Goal: Book appointment/travel/reservation

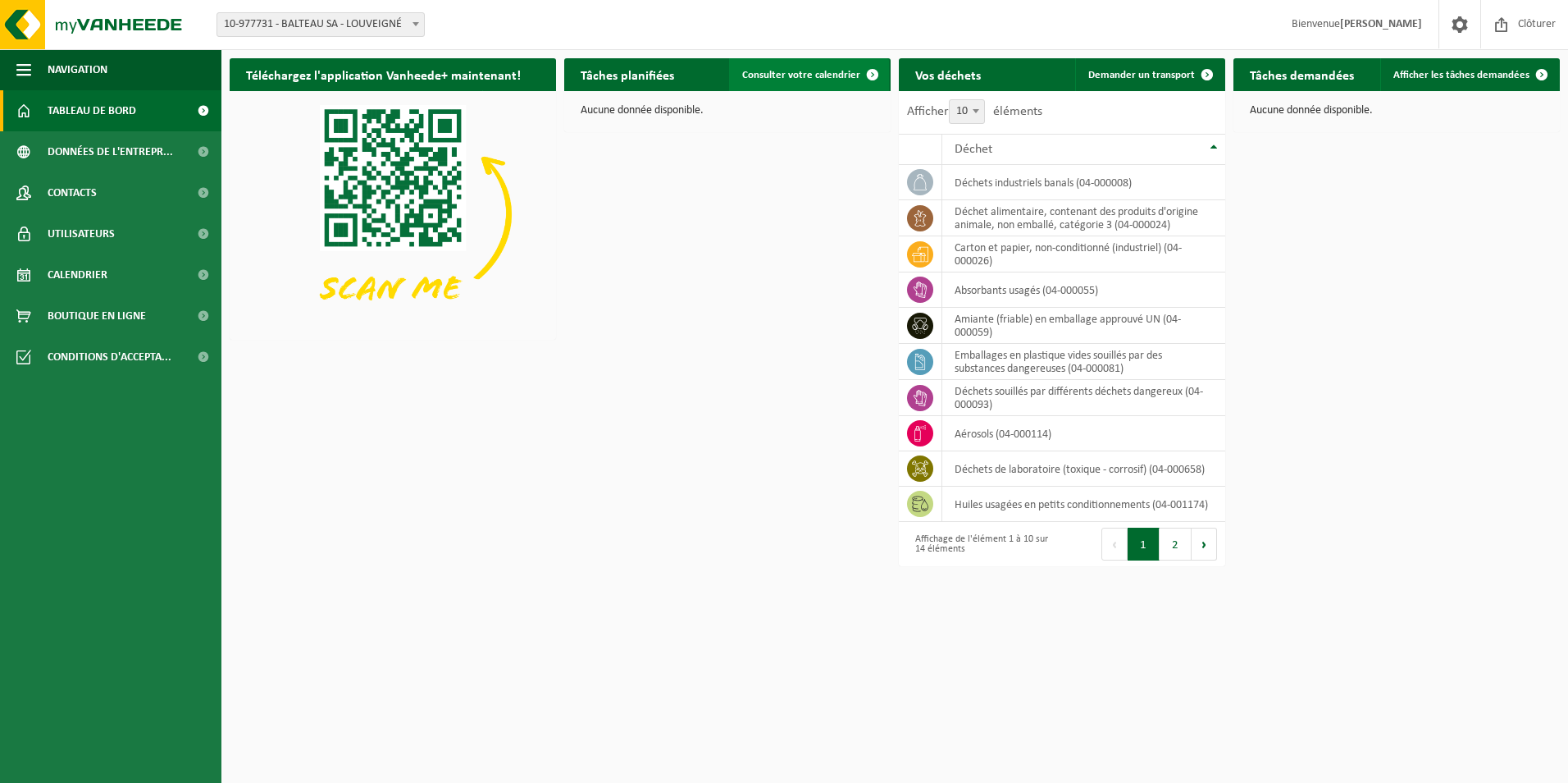
click at [820, 70] on span "Consulter votre calendrier" at bounding box center [801, 76] width 118 height 11
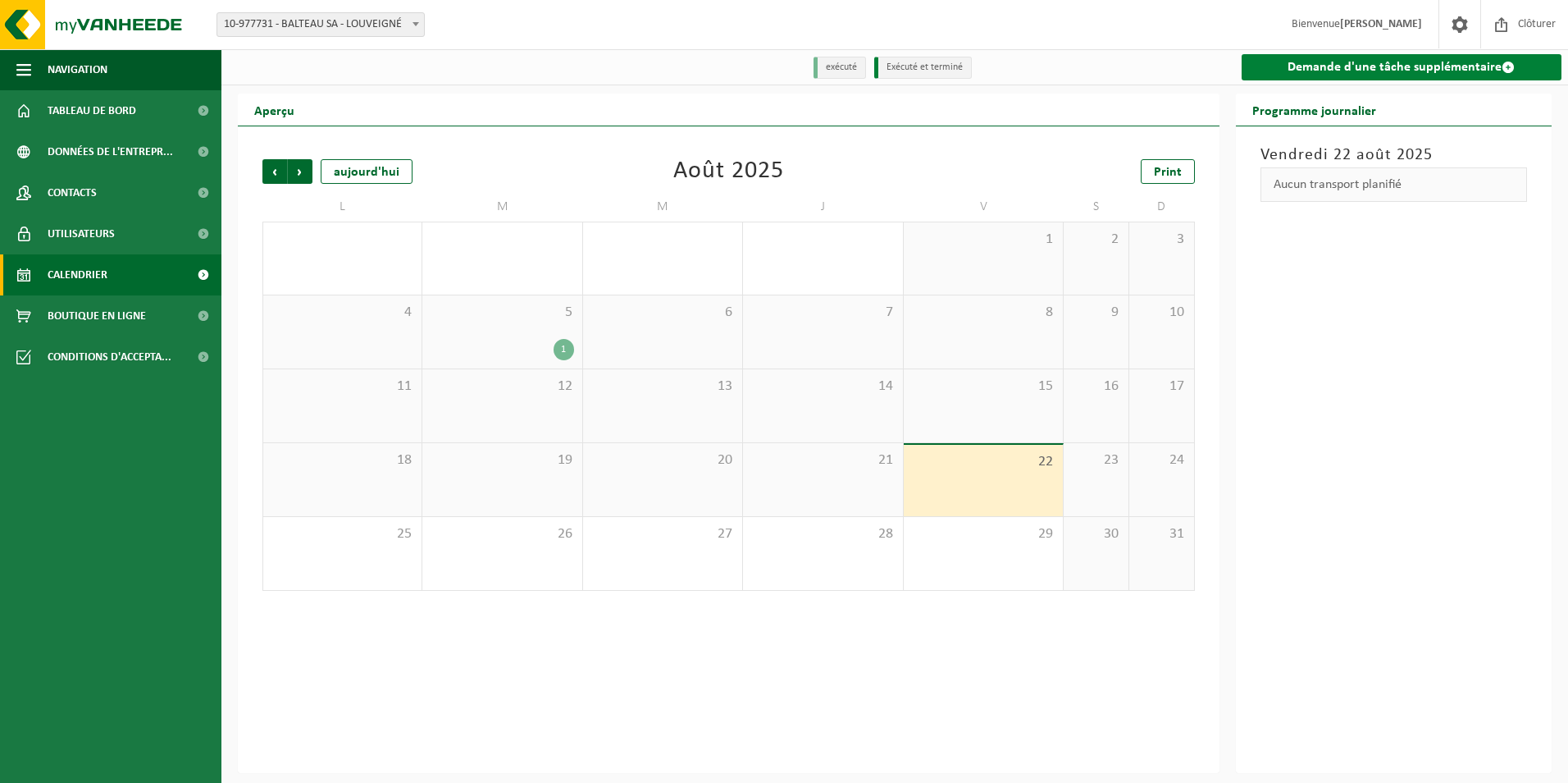
click at [1504, 66] on span at bounding box center [1508, 67] width 13 height 13
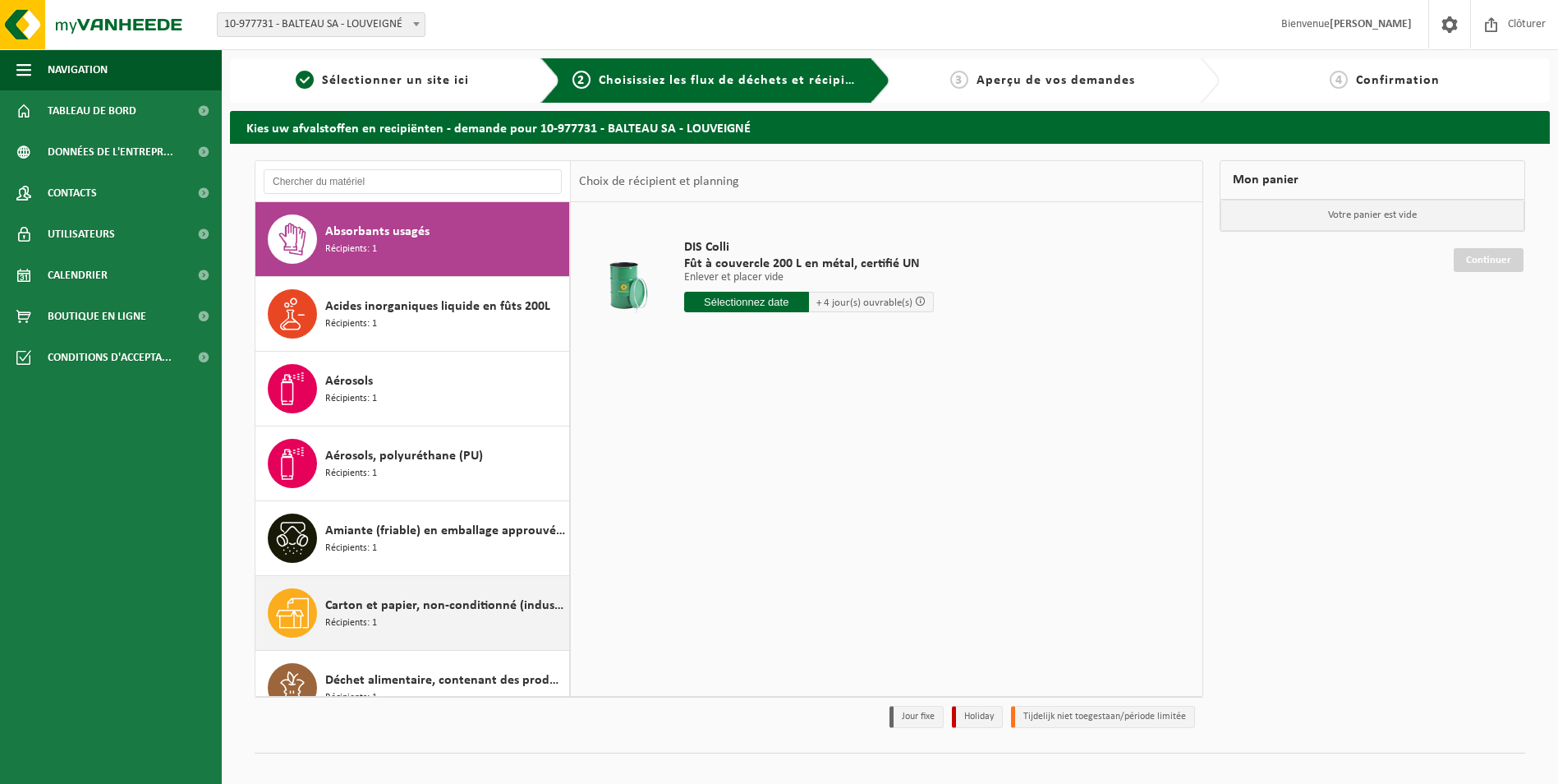
click at [400, 606] on span "Carton et papier, non-conditionné (industriel)" at bounding box center [446, 605] width 240 height 19
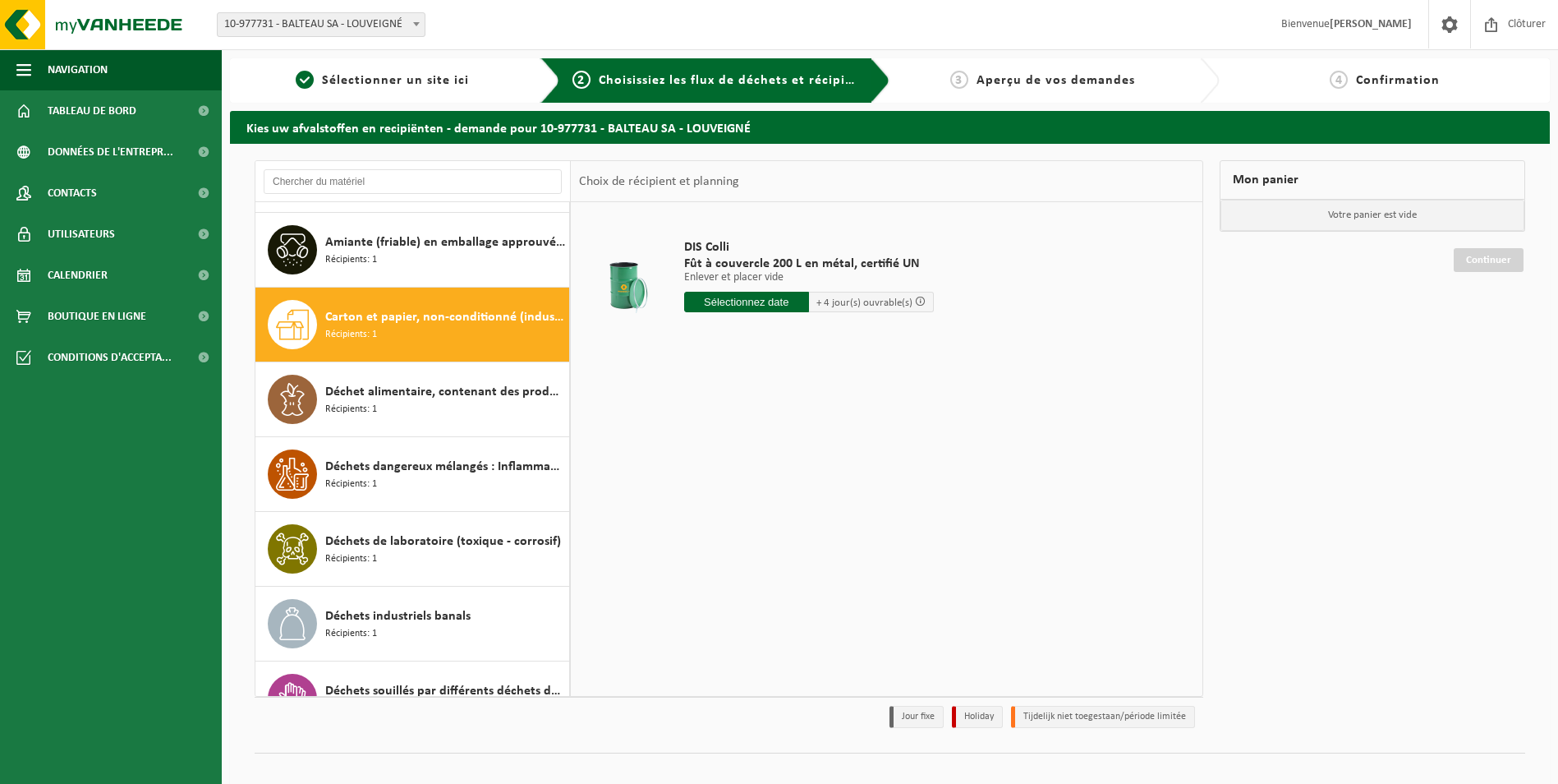
scroll to position [374, 0]
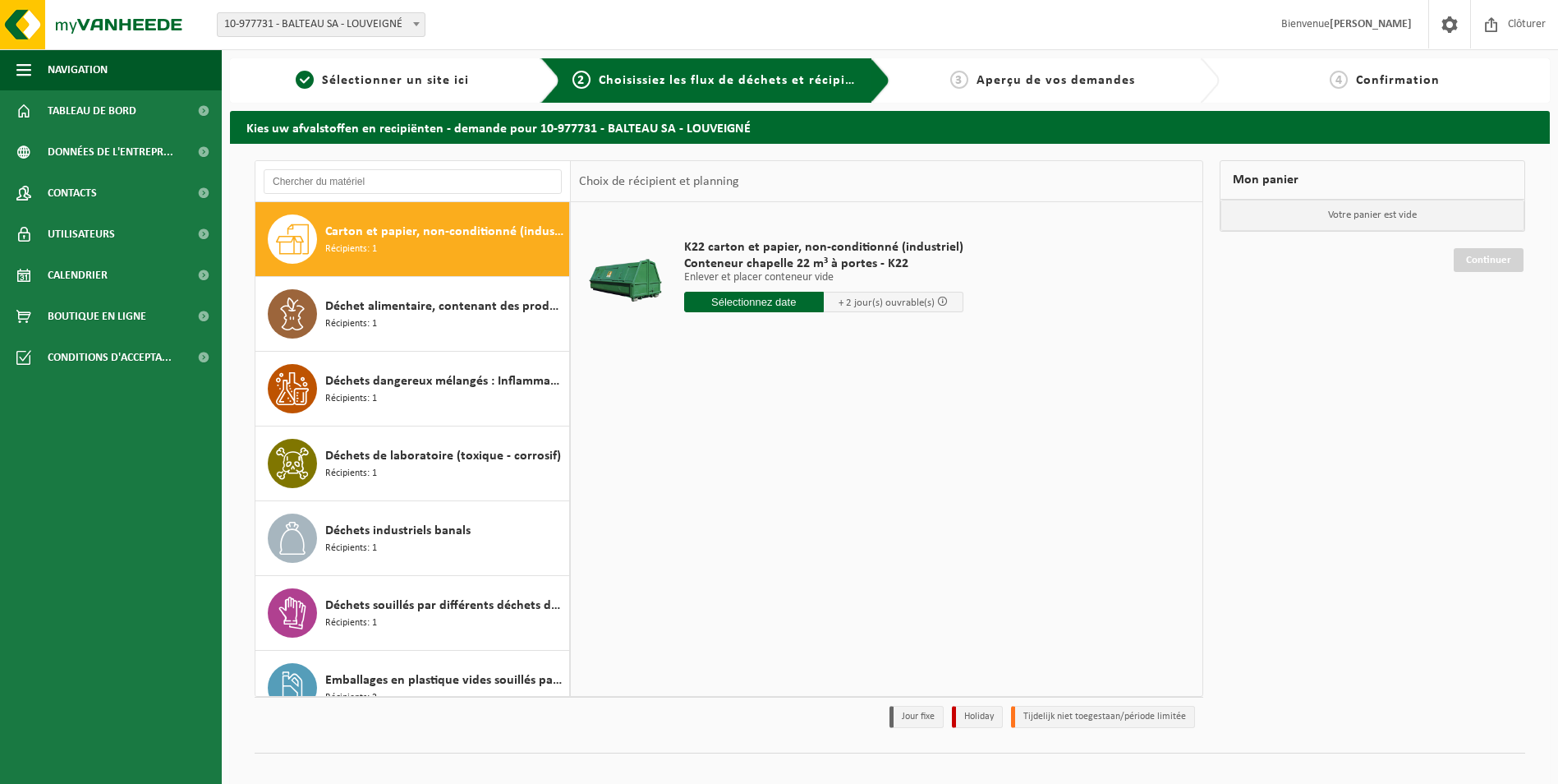
click at [784, 304] on input "text" at bounding box center [754, 302] width 139 height 20
click at [699, 499] on div "25" at bounding box center [699, 500] width 29 height 26
type input "à partir de 2025-08-25"
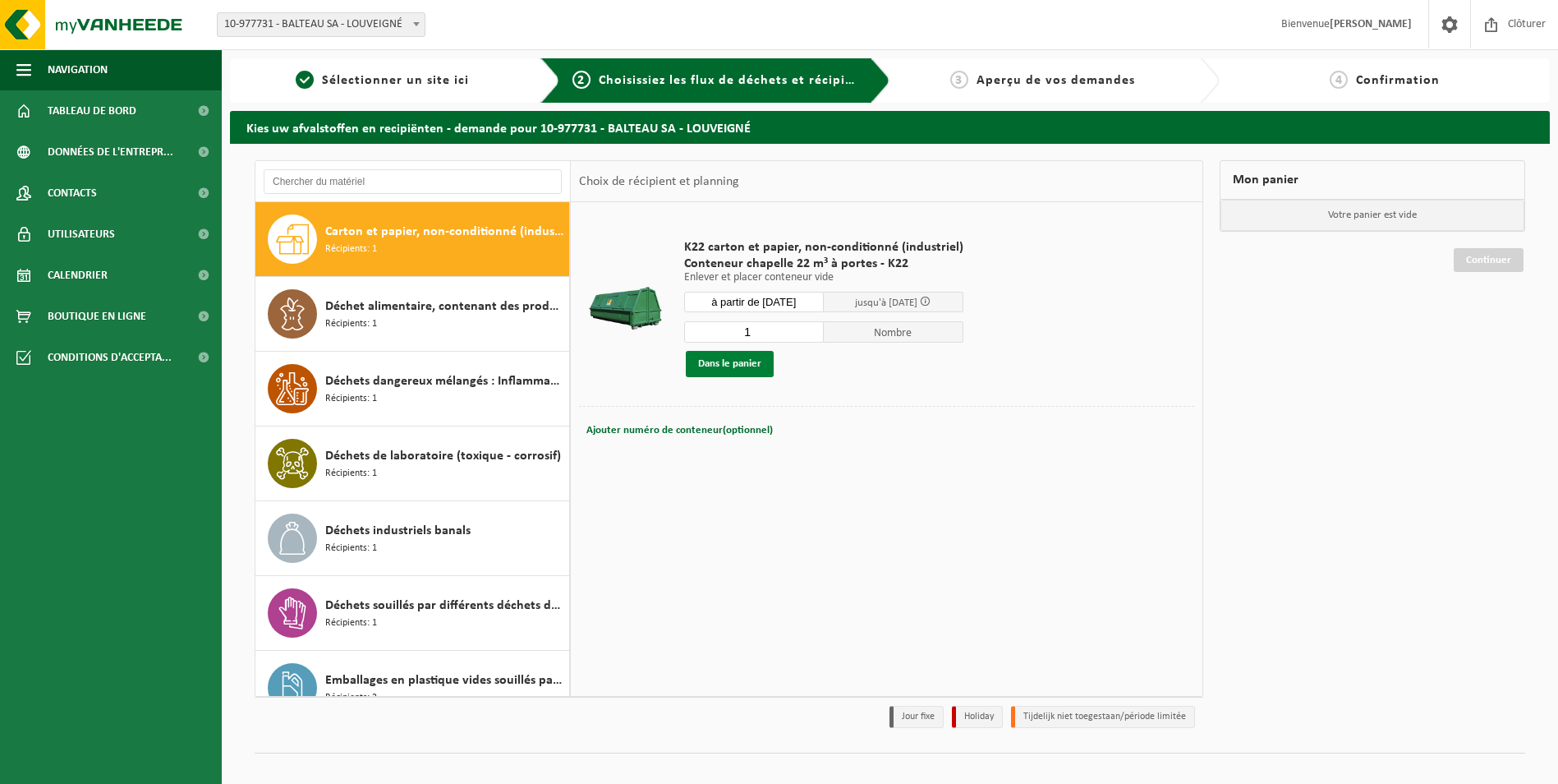
click at [749, 360] on button "Dans le panier" at bounding box center [730, 363] width 88 height 26
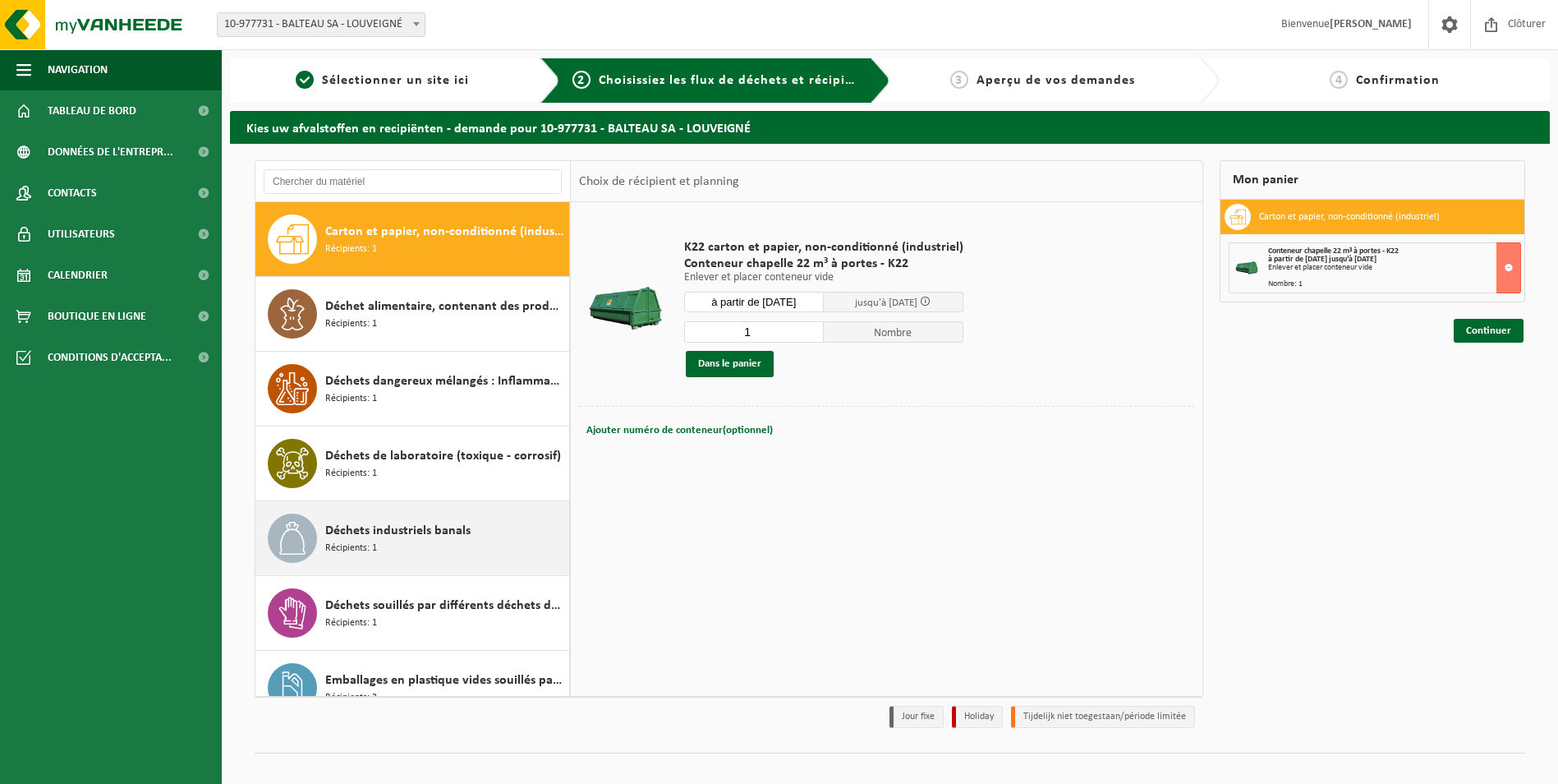
click at [406, 540] on div "Déchets industriels banals Récipients: 1" at bounding box center [446, 538] width 240 height 49
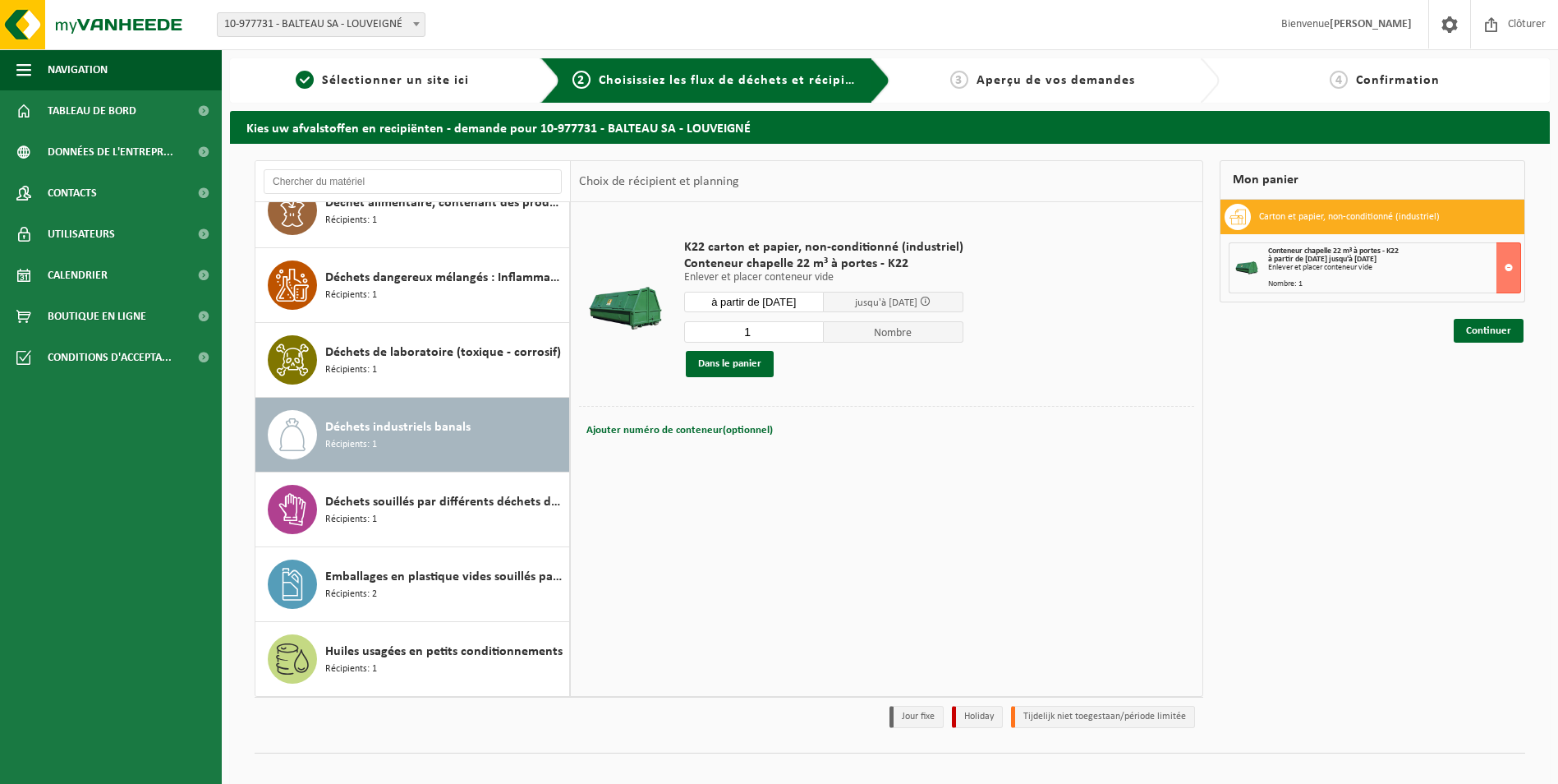
scroll to position [477, 0]
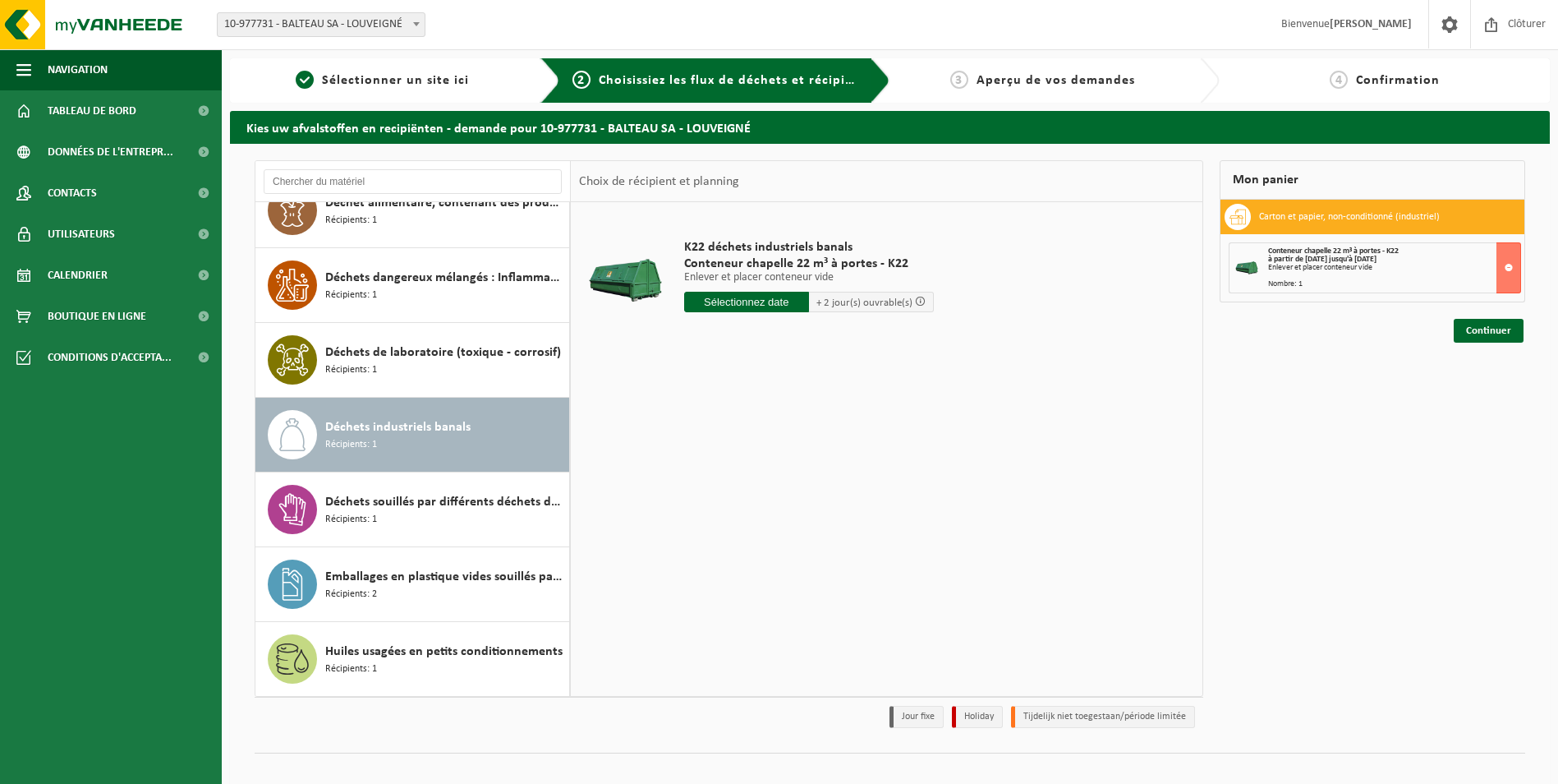
click at [768, 304] on input "text" at bounding box center [746, 302] width 125 height 20
click at [696, 504] on div "25" at bounding box center [699, 500] width 29 height 26
type input "à partir de 2025-08-25"
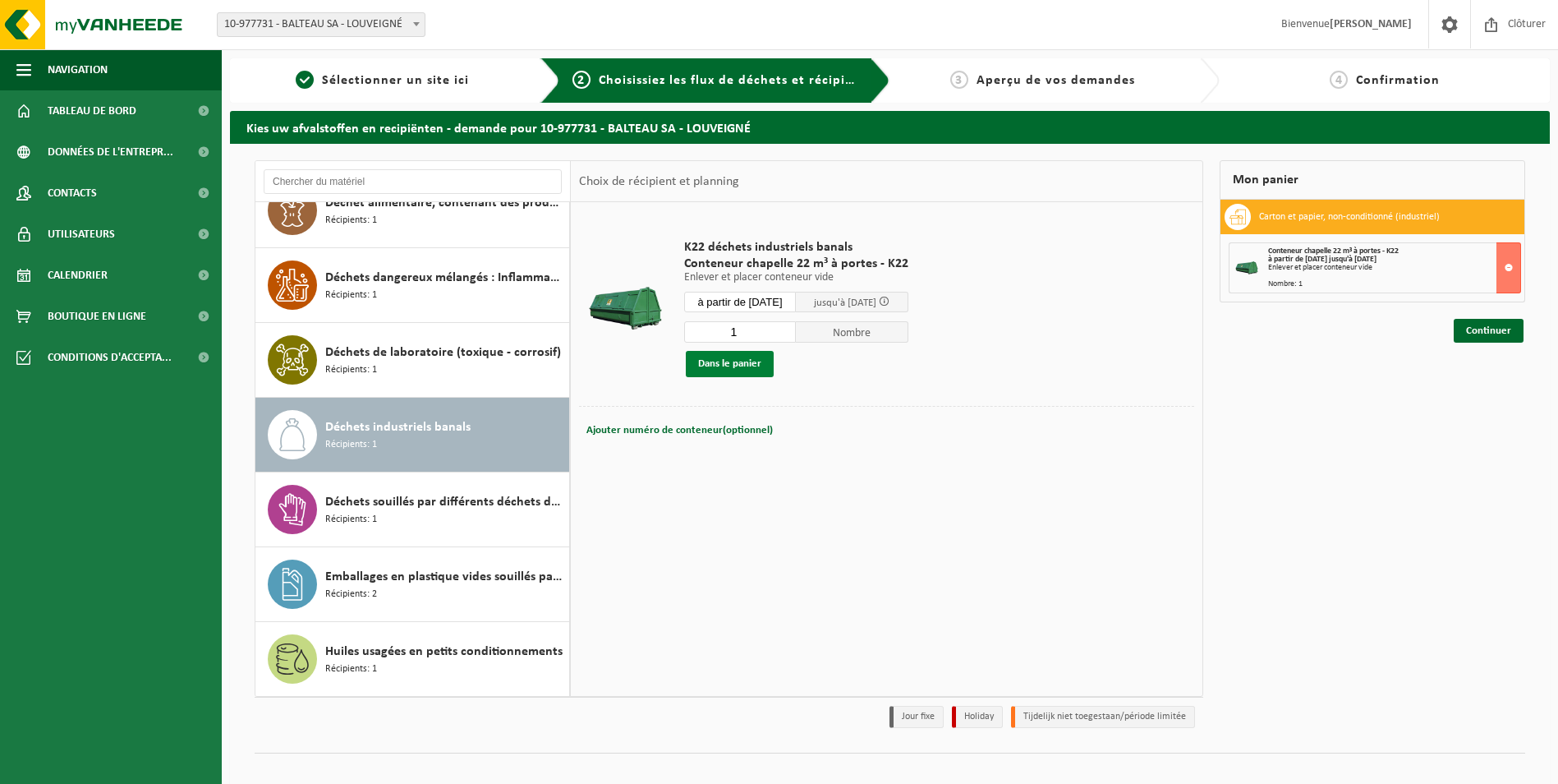
click at [726, 359] on button "Dans le panier" at bounding box center [730, 363] width 88 height 26
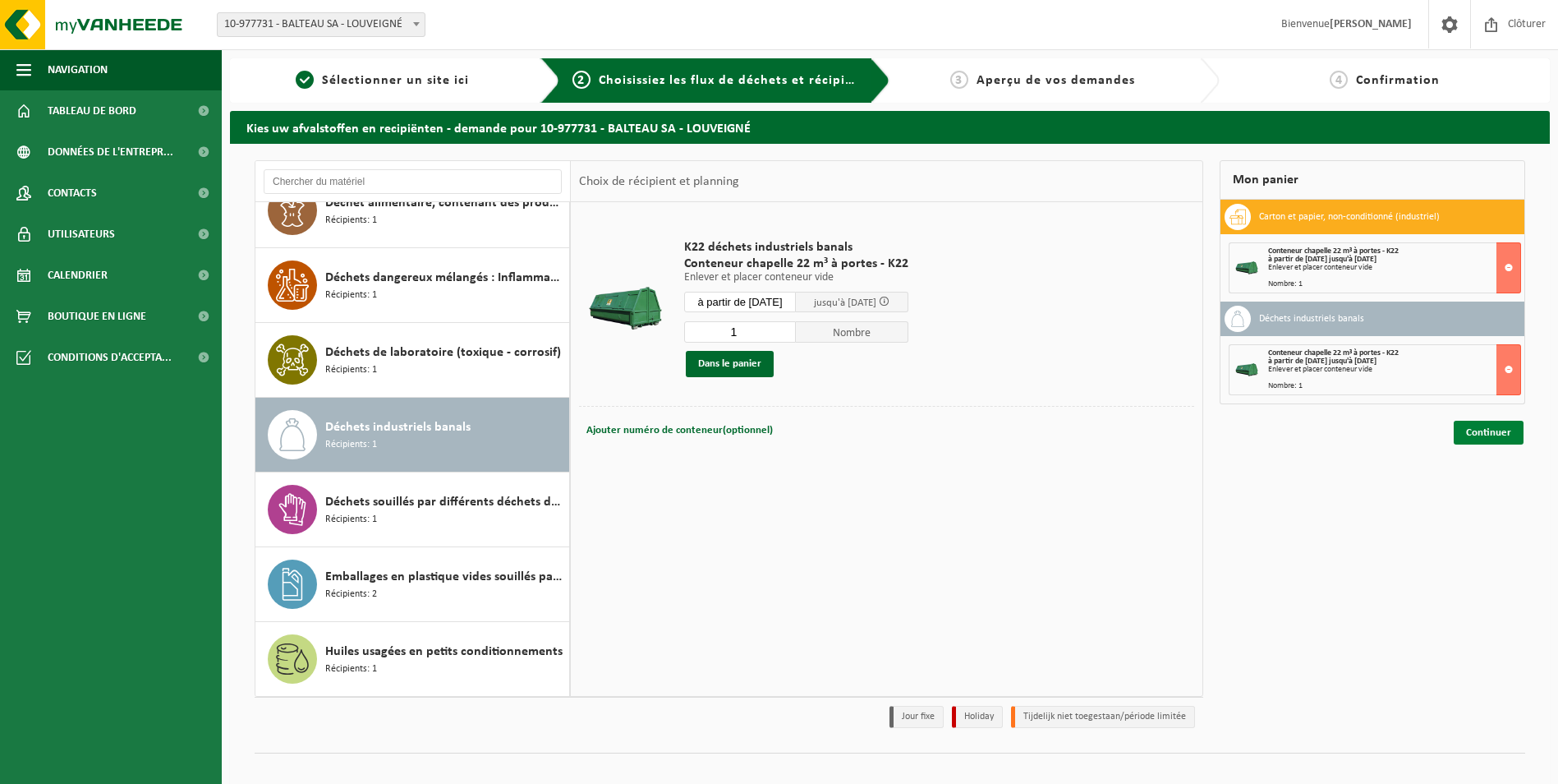
click at [1479, 432] on link "Continuer" at bounding box center [1489, 433] width 70 height 24
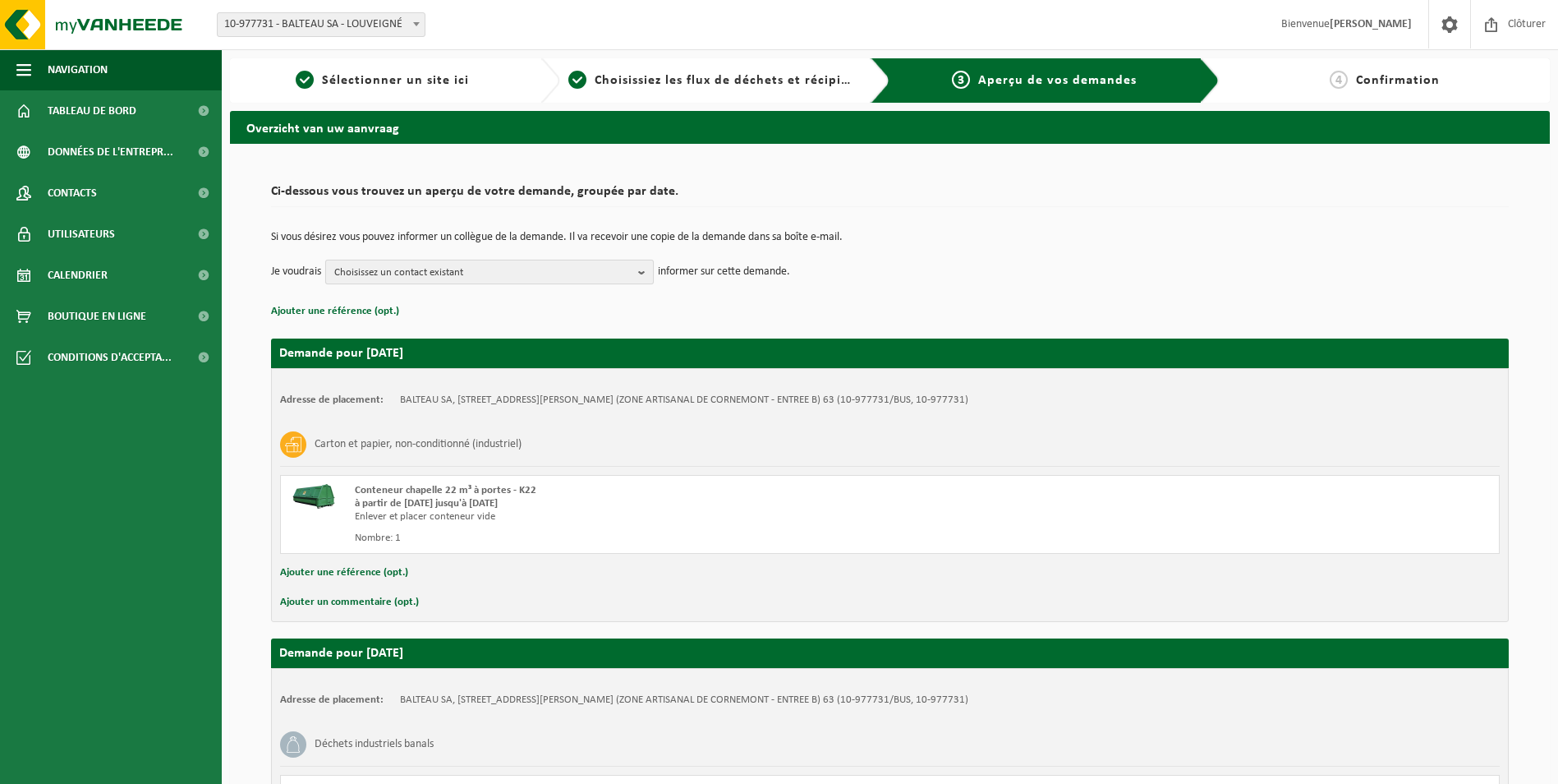
click at [648, 269] on b "button" at bounding box center [646, 271] width 15 height 23
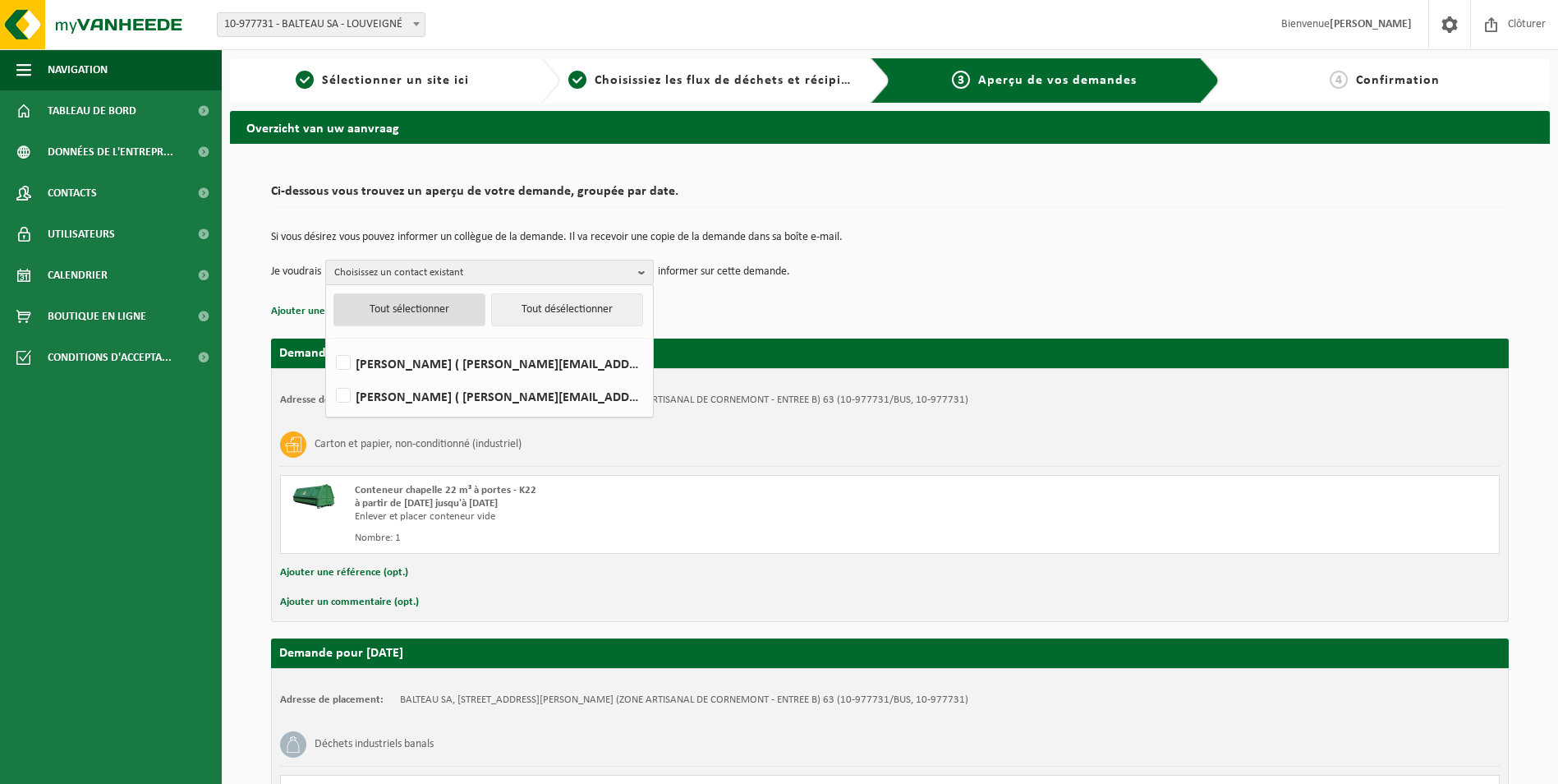
click at [407, 312] on button "Tout sélectionner" at bounding box center [410, 310] width 152 height 33
checkbox input "true"
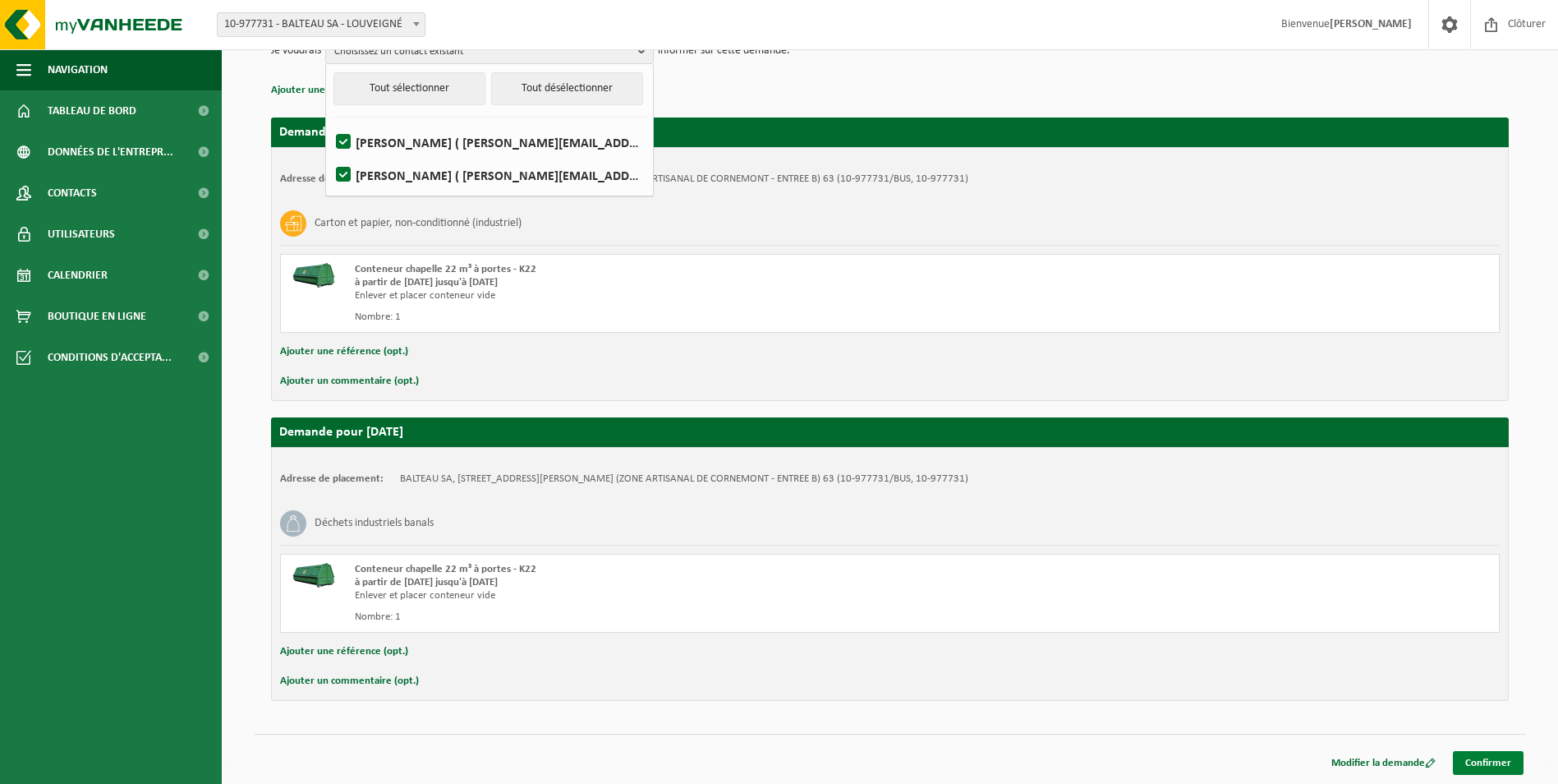
click at [1491, 756] on link "Confirmer" at bounding box center [1488, 763] width 71 height 24
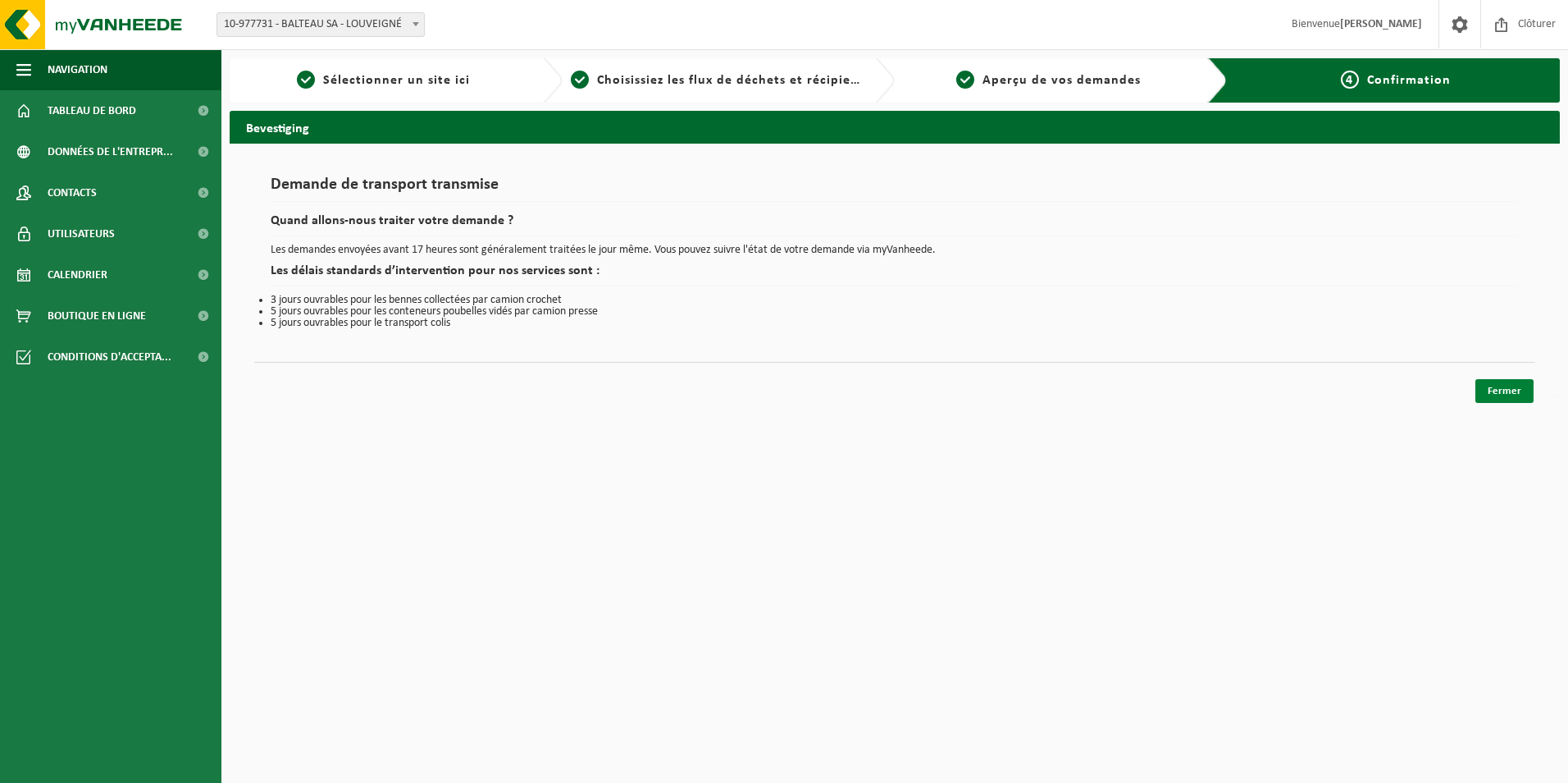
click at [1504, 390] on link "Fermer" at bounding box center [1504, 391] width 58 height 24
